Goal: Task Accomplishment & Management: Use online tool/utility

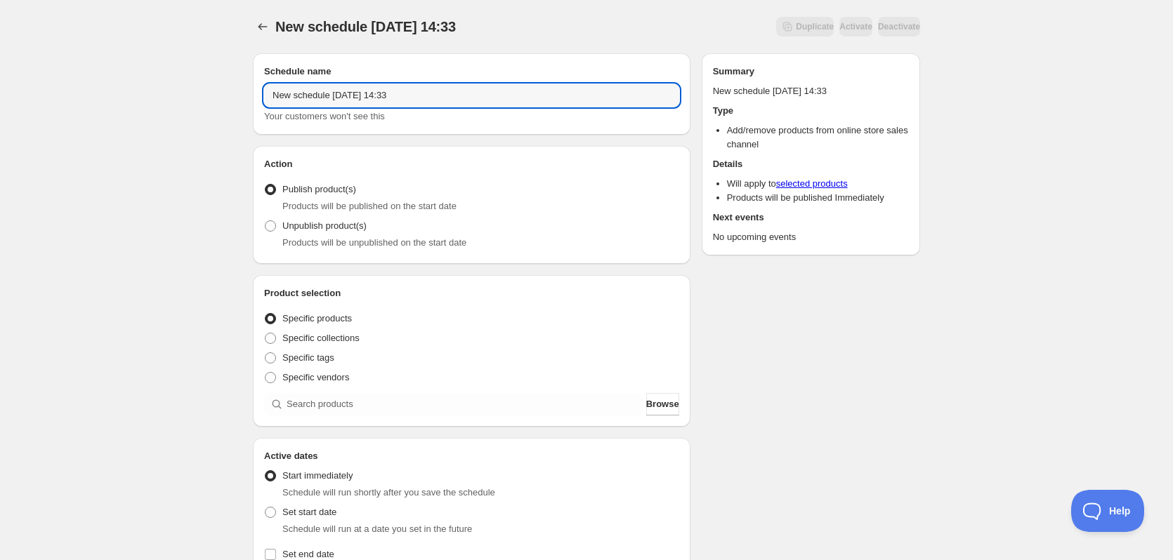
drag, startPoint x: 562, startPoint y: 102, endPoint x: -34, endPoint y: 106, distance: 595.5
click at [0, 106] on html "New schedule [DATE] 14:33. This page is ready New schedule [DATE] 14:33 Duplica…" at bounding box center [586, 280] width 1173 height 560
type input "Unpublish In-stores"
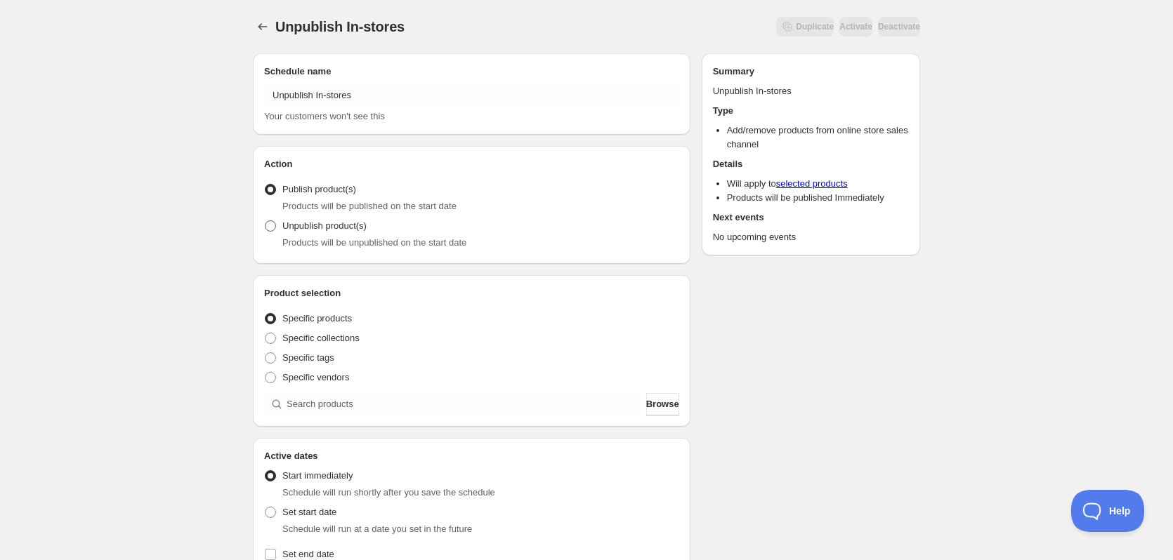
click at [347, 232] on span "Unpublish product(s)" at bounding box center [324, 226] width 84 height 14
click at [265, 221] on input "Unpublish product(s)" at bounding box center [265, 221] width 1 height 1
radio input "true"
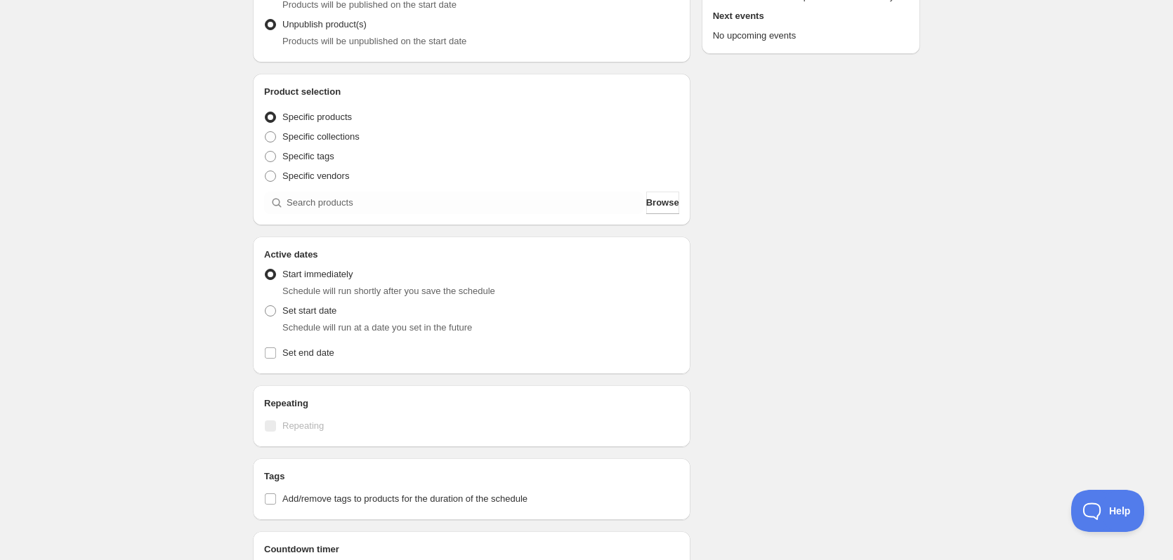
scroll to position [211, 0]
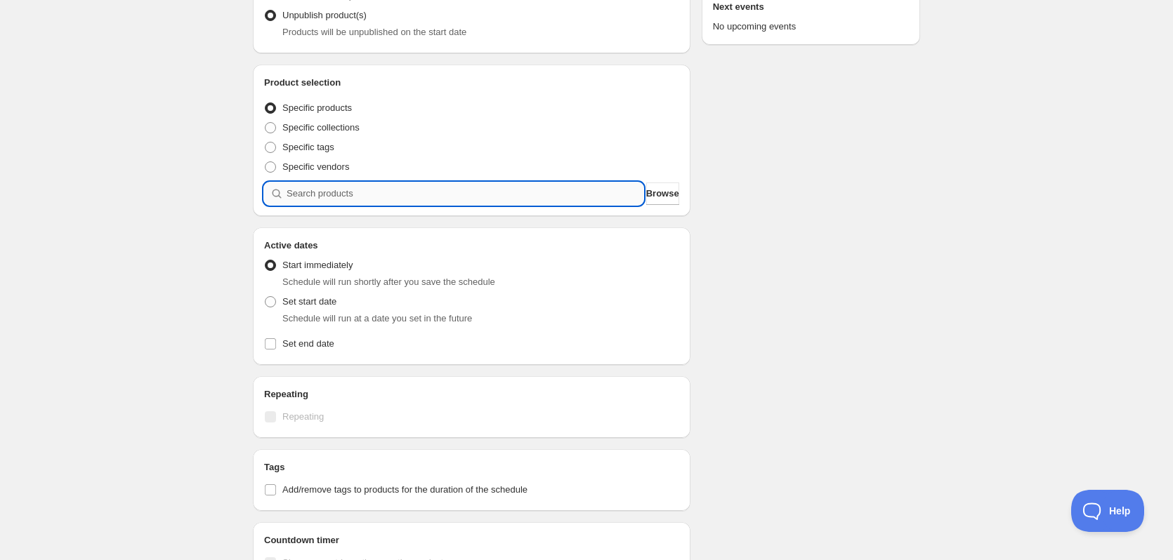
click at [362, 201] on input "search" at bounding box center [465, 194] width 357 height 22
type input "i"
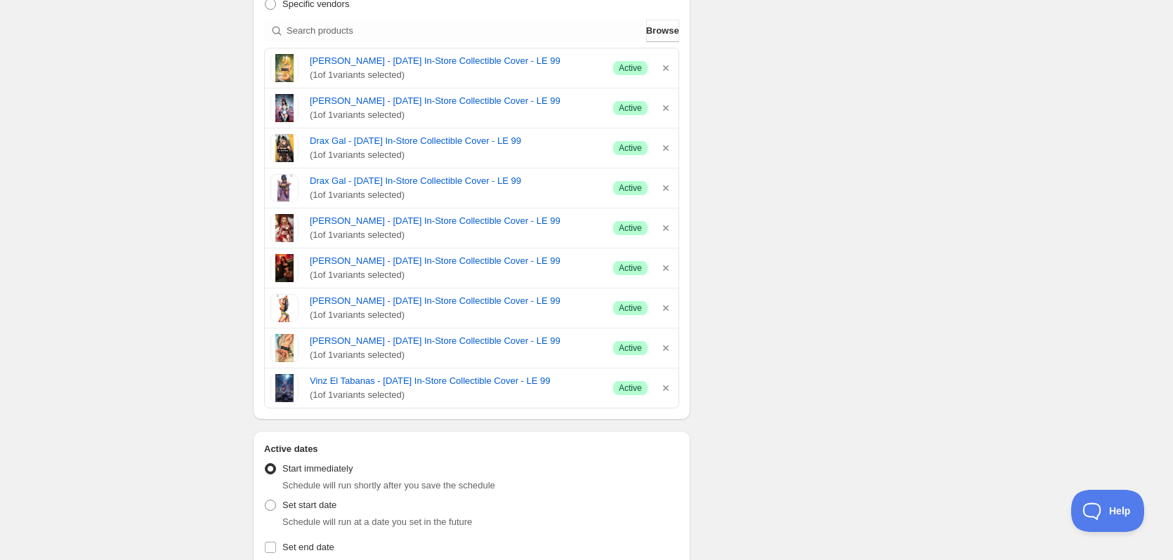
scroll to position [351, 0]
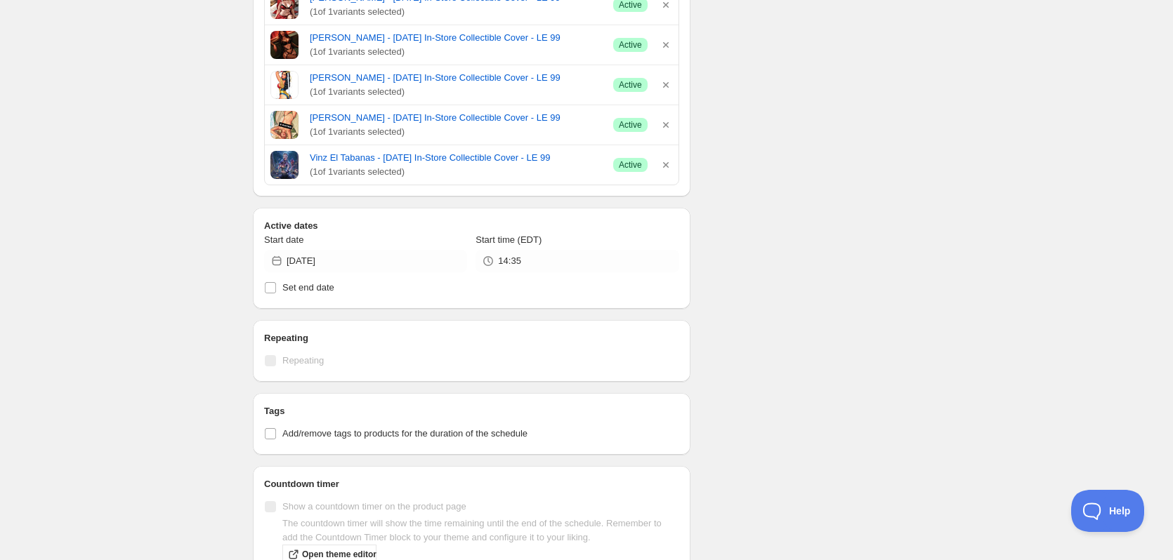
scroll to position [676, 0]
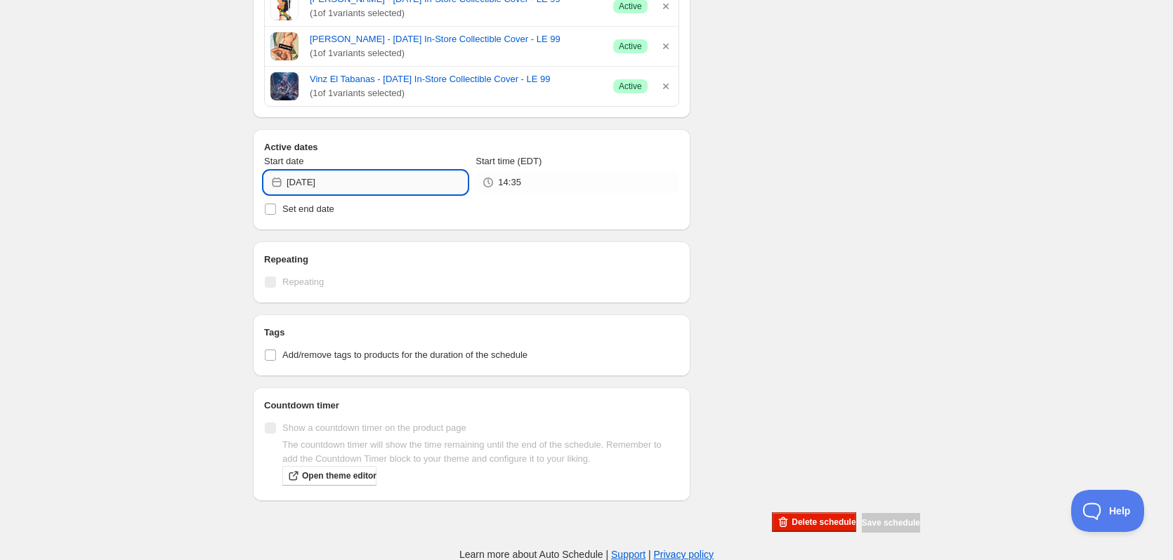
click at [313, 173] on input "[DATE]" at bounding box center [377, 182] width 180 height 22
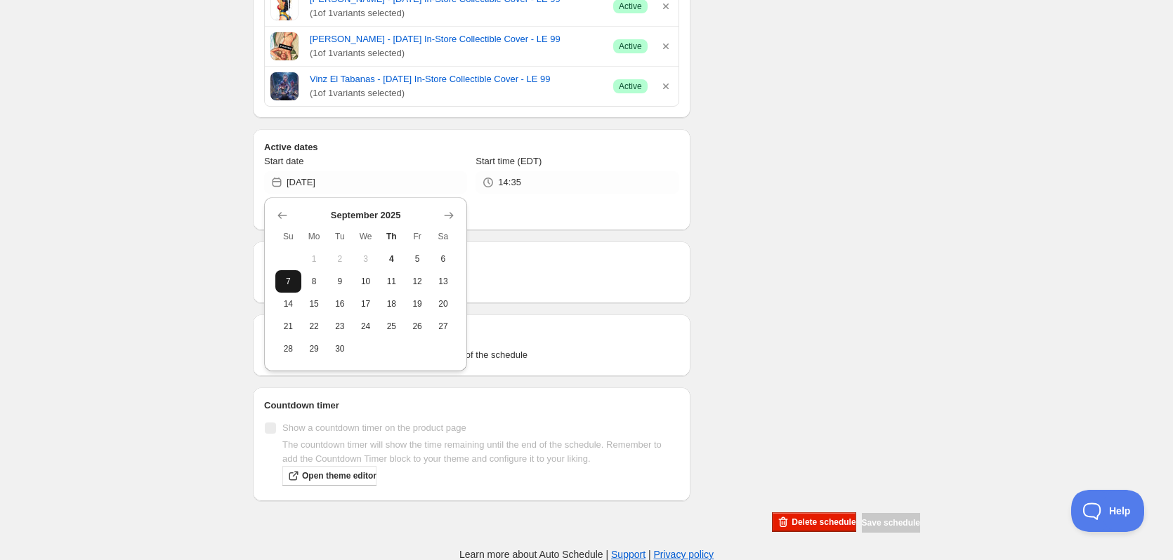
click at [289, 279] on span "7" at bounding box center [288, 281] width 15 height 11
type input "[DATE]"
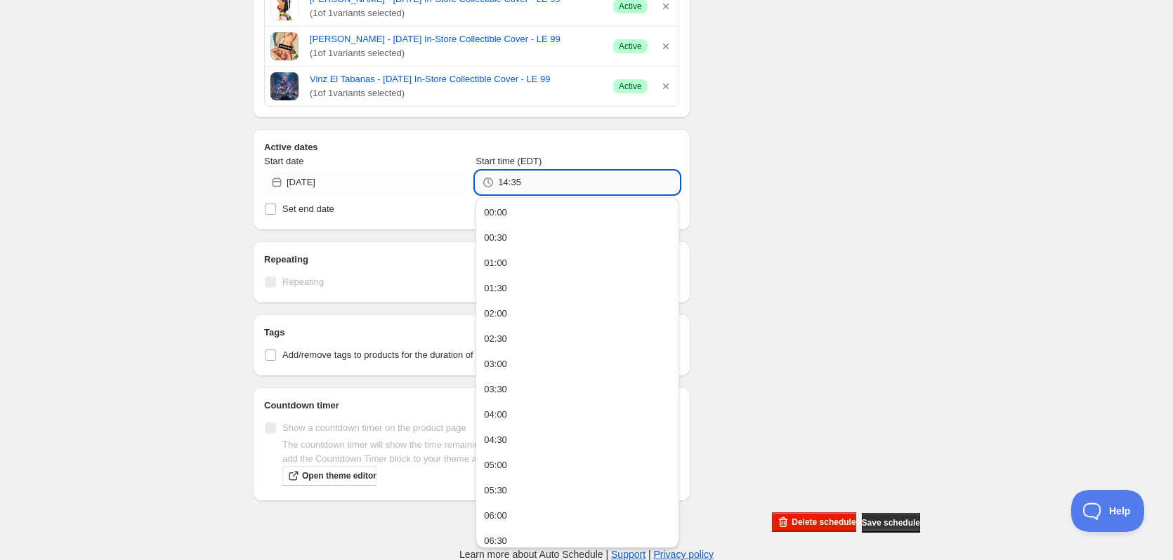
click at [522, 176] on input "14:35" at bounding box center [588, 182] width 180 height 22
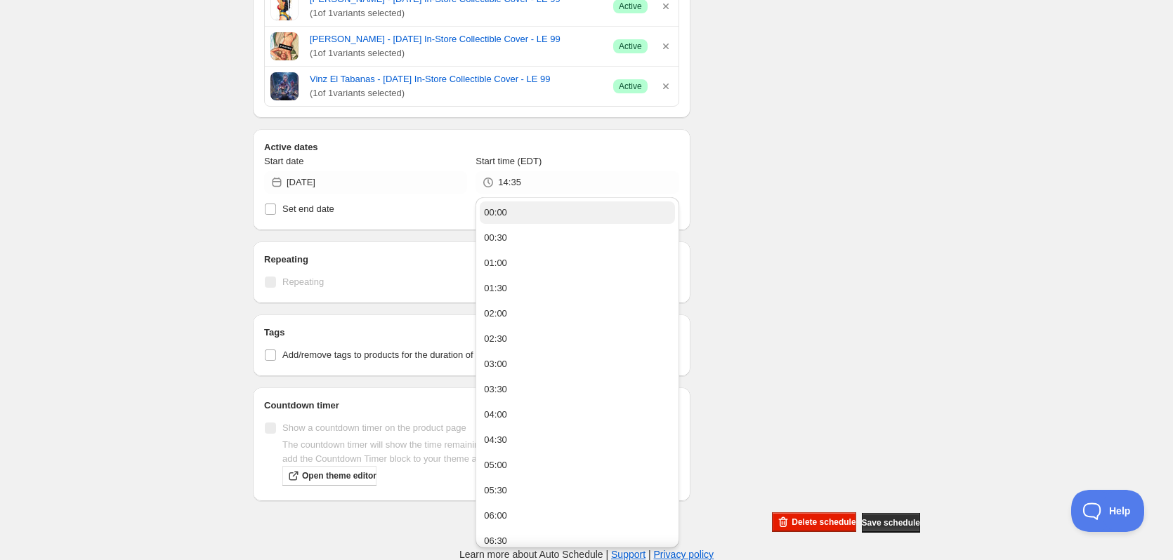
click at [521, 206] on button "00:00" at bounding box center [577, 213] width 195 height 22
type input "00:00"
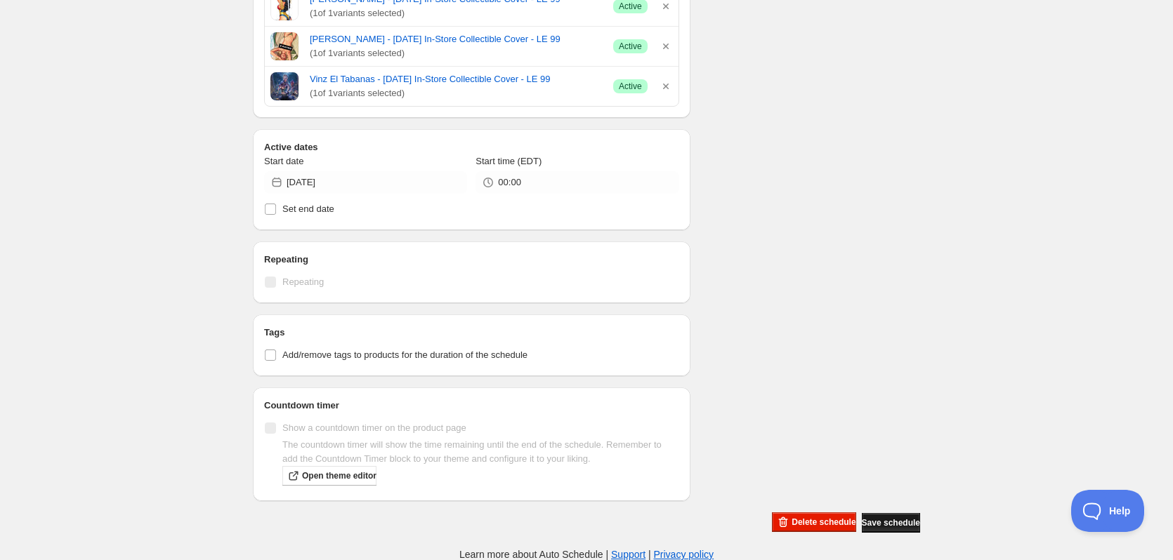
click at [864, 515] on button "Save schedule" at bounding box center [891, 523] width 58 height 20
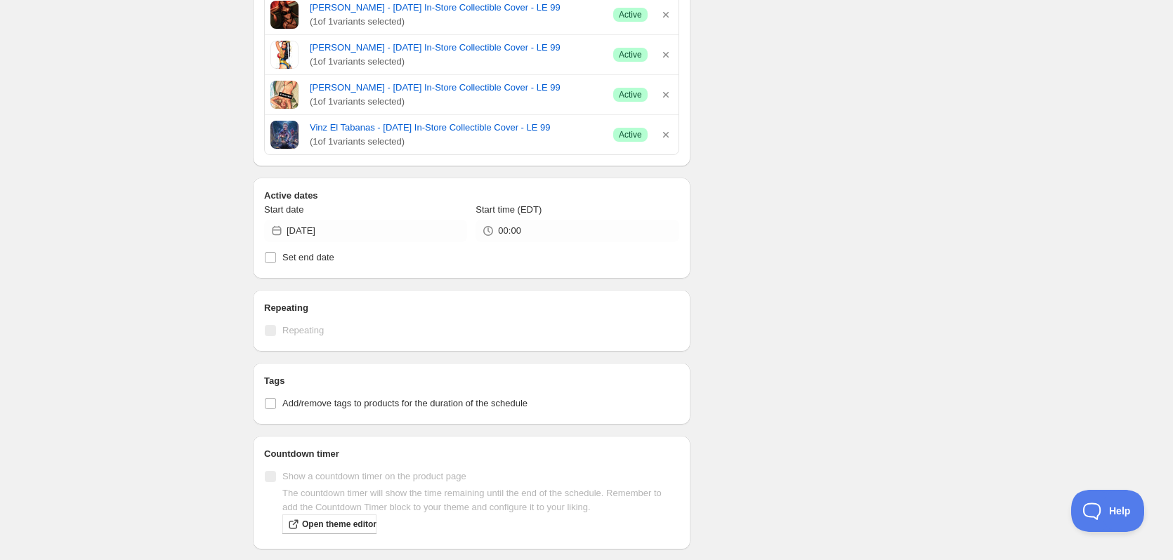
scroll to position [605, 0]
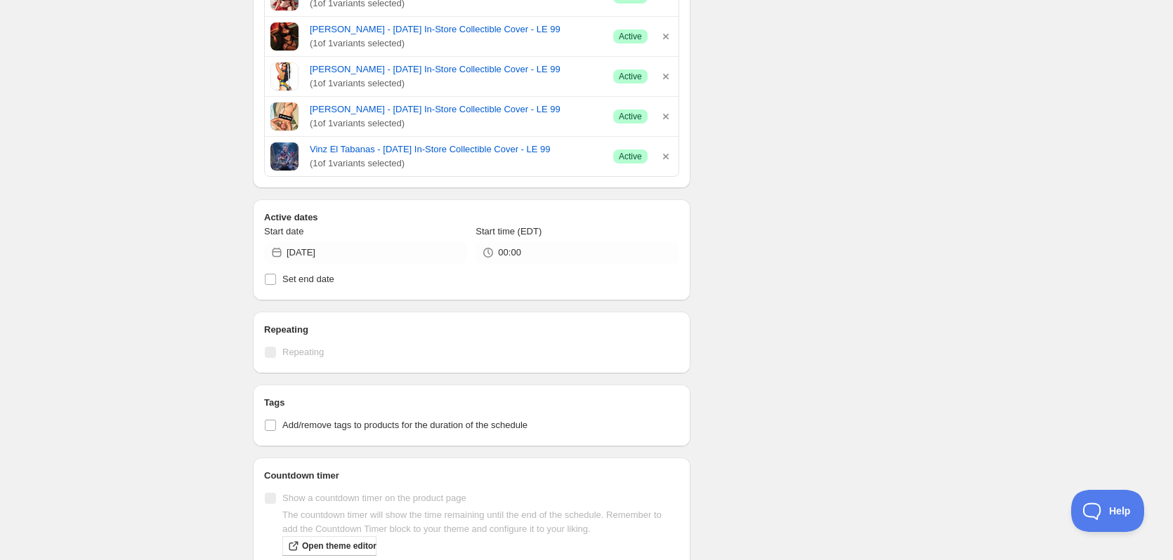
click at [745, 238] on div "Schedule name Unpublish In-stores Your customers won't see this Action Action P…" at bounding box center [581, 20] width 678 height 1167
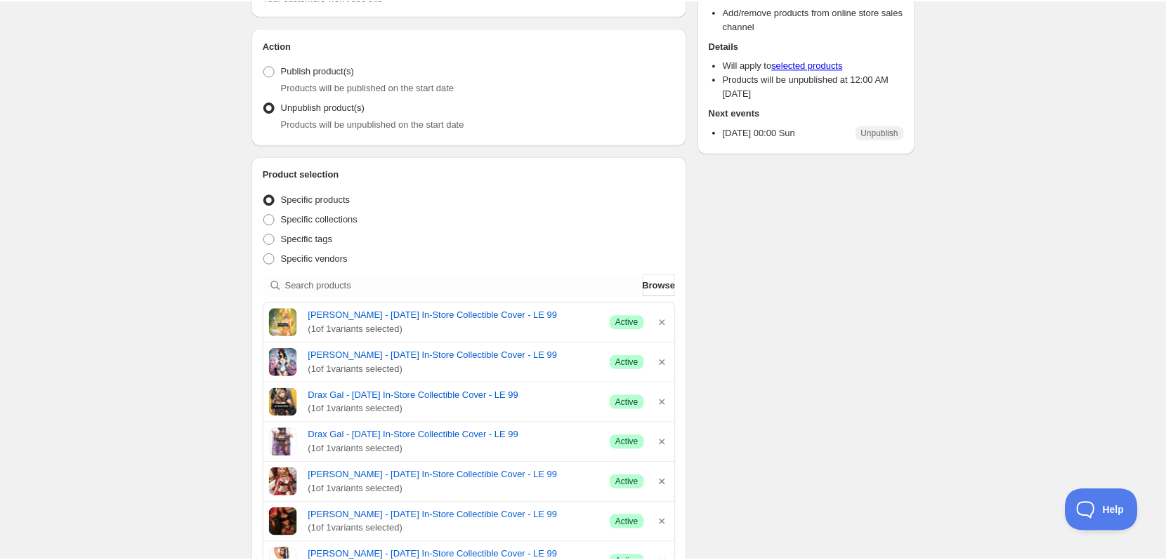
scroll to position [140, 0]
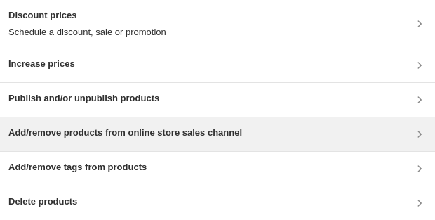
click at [122, 136] on h3 "Add/remove products from online store sales channel" at bounding box center [125, 133] width 234 height 14
